Goal: Task Accomplishment & Management: Complete application form

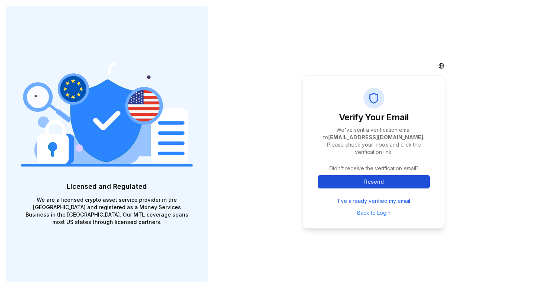
click at [370, 175] on button "Resend" at bounding box center [374, 181] width 112 height 13
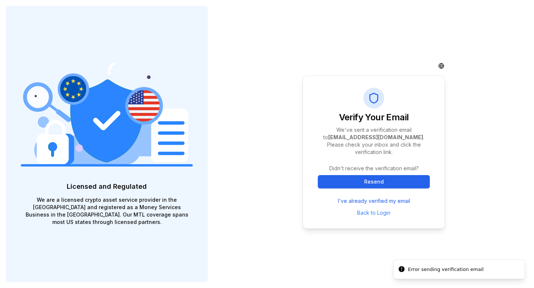
click at [472, 219] on div "Verify Your Email We've sent a verification email to abioye@clozarbusiness.com …" at bounding box center [374, 144] width 320 height 288
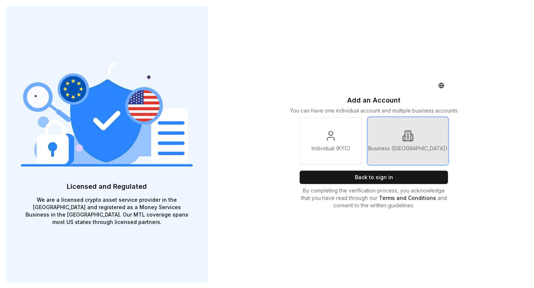
click at [424, 135] on link "Business ([GEOGRAPHIC_DATA])" at bounding box center [408, 141] width 80 height 47
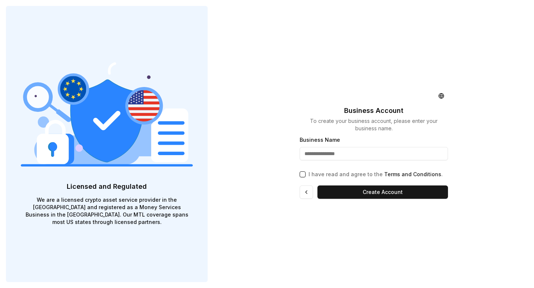
click at [360, 153] on input "Business Name" at bounding box center [374, 153] width 148 height 13
type input "**********"
click at [303, 174] on button "I have read and agree to the Terms and Conditions ." at bounding box center [303, 175] width 6 height 6
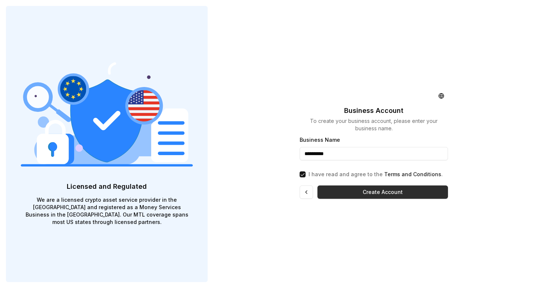
click at [358, 195] on button "Create Account" at bounding box center [382, 192] width 130 height 13
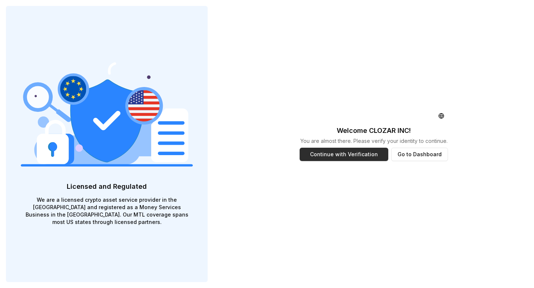
click at [345, 153] on button "Continue with Verification" at bounding box center [344, 154] width 89 height 13
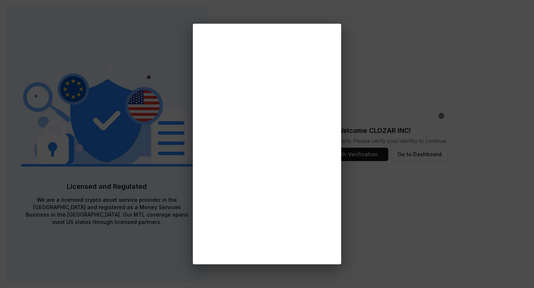
click at [406, 189] on div at bounding box center [267, 144] width 534 height 288
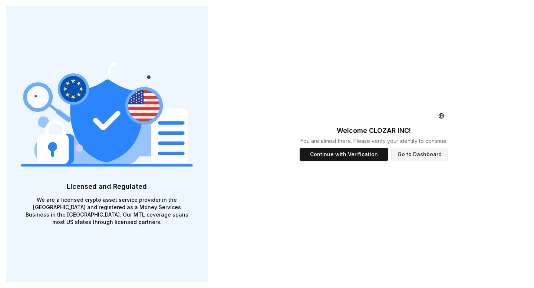
click at [416, 155] on button "Go to Dashboard" at bounding box center [419, 154] width 57 height 13
click at [416, 154] on button "Go to Dashboard" at bounding box center [419, 154] width 57 height 13
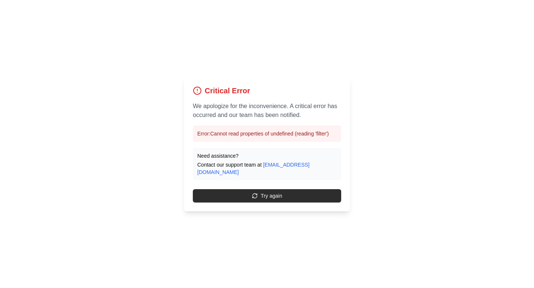
click at [271, 191] on button "Try again" at bounding box center [267, 195] width 148 height 13
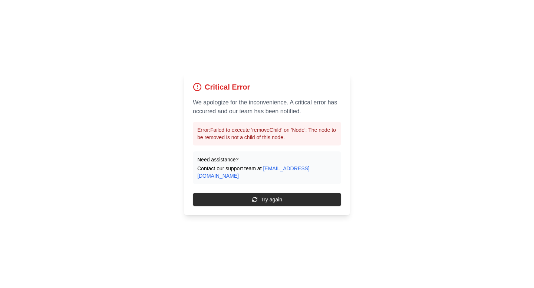
click at [269, 196] on button "Try again" at bounding box center [267, 199] width 148 height 13
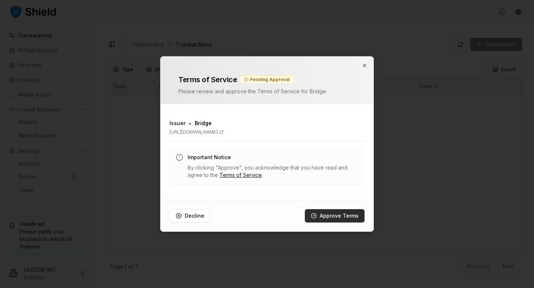
click at [330, 215] on button "Approve Terms" at bounding box center [335, 215] width 60 height 13
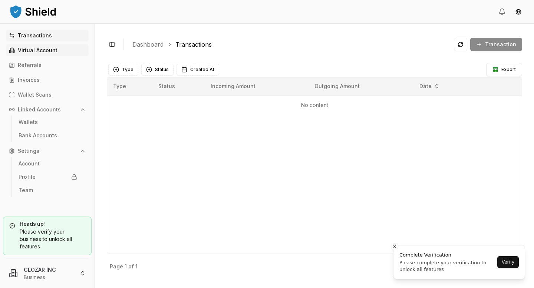
click at [43, 49] on p "Virtual Account" at bounding box center [38, 50] width 40 height 5
click at [41, 53] on p "Virtual Account" at bounding box center [38, 50] width 40 height 5
click at [33, 123] on p "Wallets" at bounding box center [28, 122] width 19 height 5
click at [37, 125] on link "Wallets" at bounding box center [48, 122] width 64 height 12
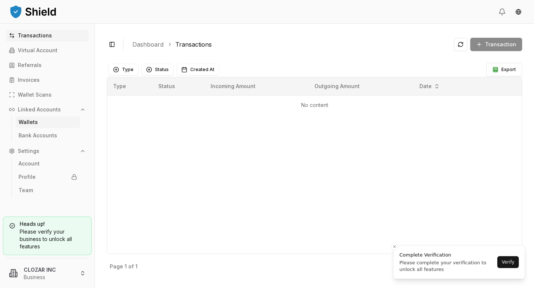
click at [37, 125] on link "Wallets" at bounding box center [48, 122] width 64 height 12
click at [508, 265] on button "Verify" at bounding box center [507, 263] width 21 height 12
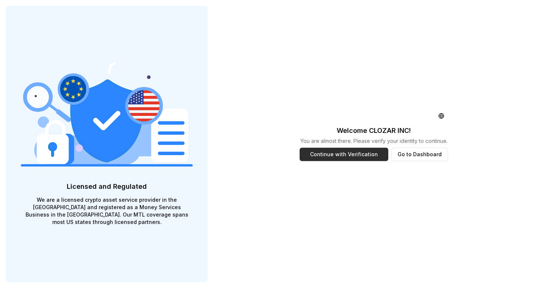
click at [371, 157] on button "Continue with Verification" at bounding box center [344, 154] width 89 height 13
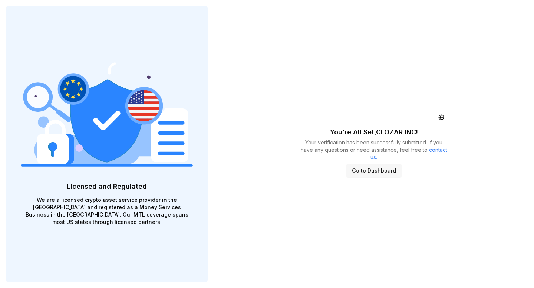
click at [375, 171] on button "Go to Dashboard" at bounding box center [374, 170] width 56 height 13
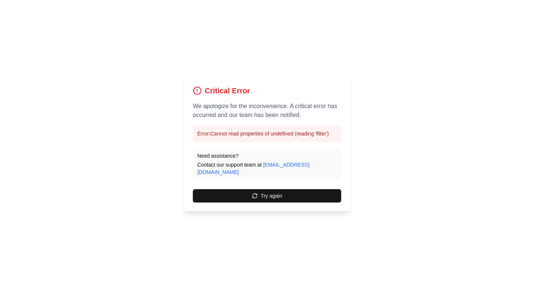
click at [264, 184] on div "Critical Error We apologize for the inconvenience. A critical error has occurre…" at bounding box center [267, 144] width 166 height 135
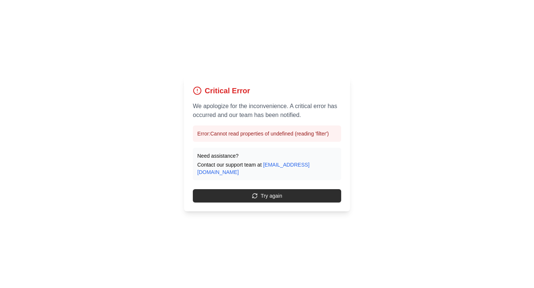
click at [261, 190] on button "Try again" at bounding box center [267, 195] width 148 height 13
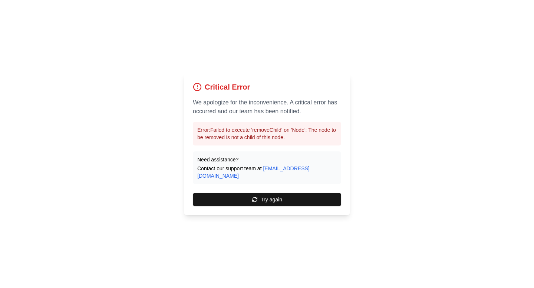
click at [261, 193] on button "Try again" at bounding box center [267, 199] width 148 height 13
click at [259, 195] on button "Try again" at bounding box center [267, 199] width 148 height 13
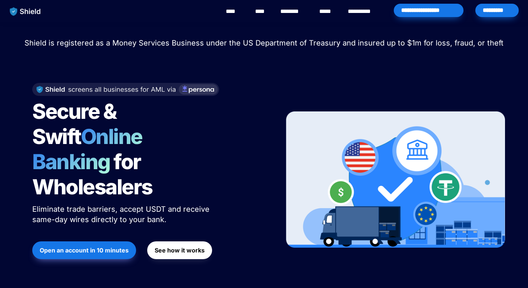
click at [486, 8] on div "*********" at bounding box center [496, 10] width 43 height 13
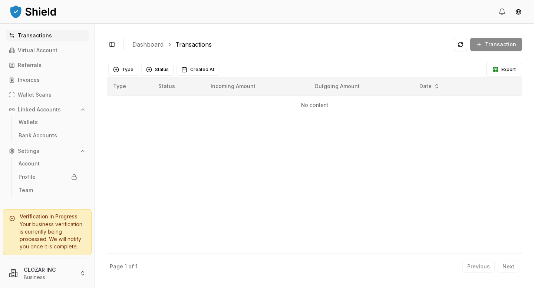
click at [70, 232] on div "Your business verification is currently being processed. We will notify you onc…" at bounding box center [47, 236] width 76 height 30
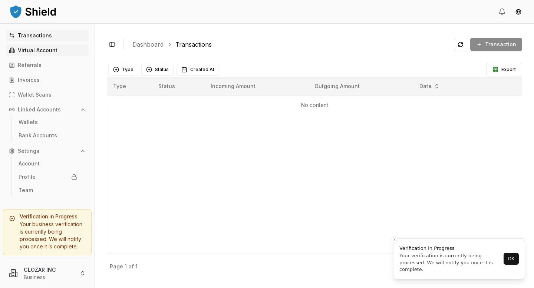
click at [30, 52] on p "Virtual Account" at bounding box center [38, 50] width 40 height 5
click at [28, 61] on link "Referrals" at bounding box center [47, 65] width 83 height 12
click at [509, 258] on button "OK" at bounding box center [510, 259] width 15 height 12
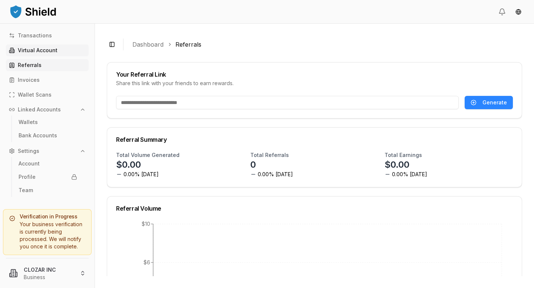
click at [37, 51] on p "Virtual Account" at bounding box center [38, 50] width 40 height 5
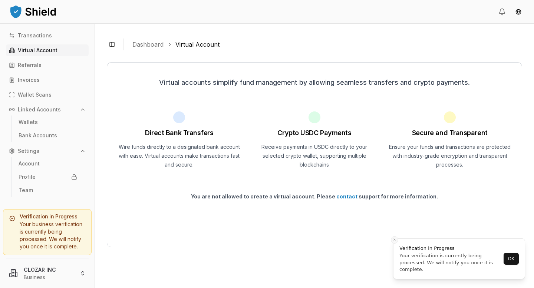
click at [394, 239] on icon "Close toast" at bounding box center [394, 240] width 4 height 4
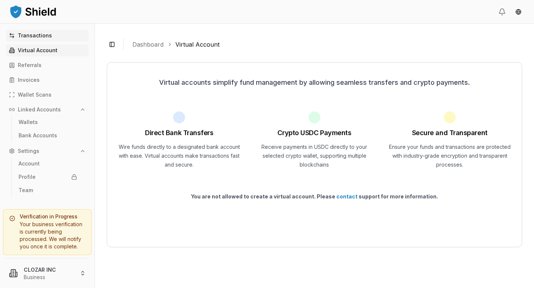
click at [37, 35] on p "Transactions" at bounding box center [35, 35] width 34 height 5
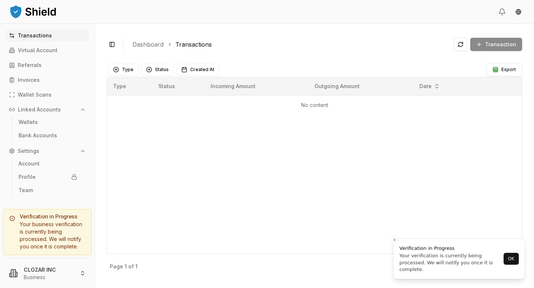
click at [80, 151] on icon "button" at bounding box center [83, 151] width 6 height 6
